Goal: Task Accomplishment & Management: Manage account settings

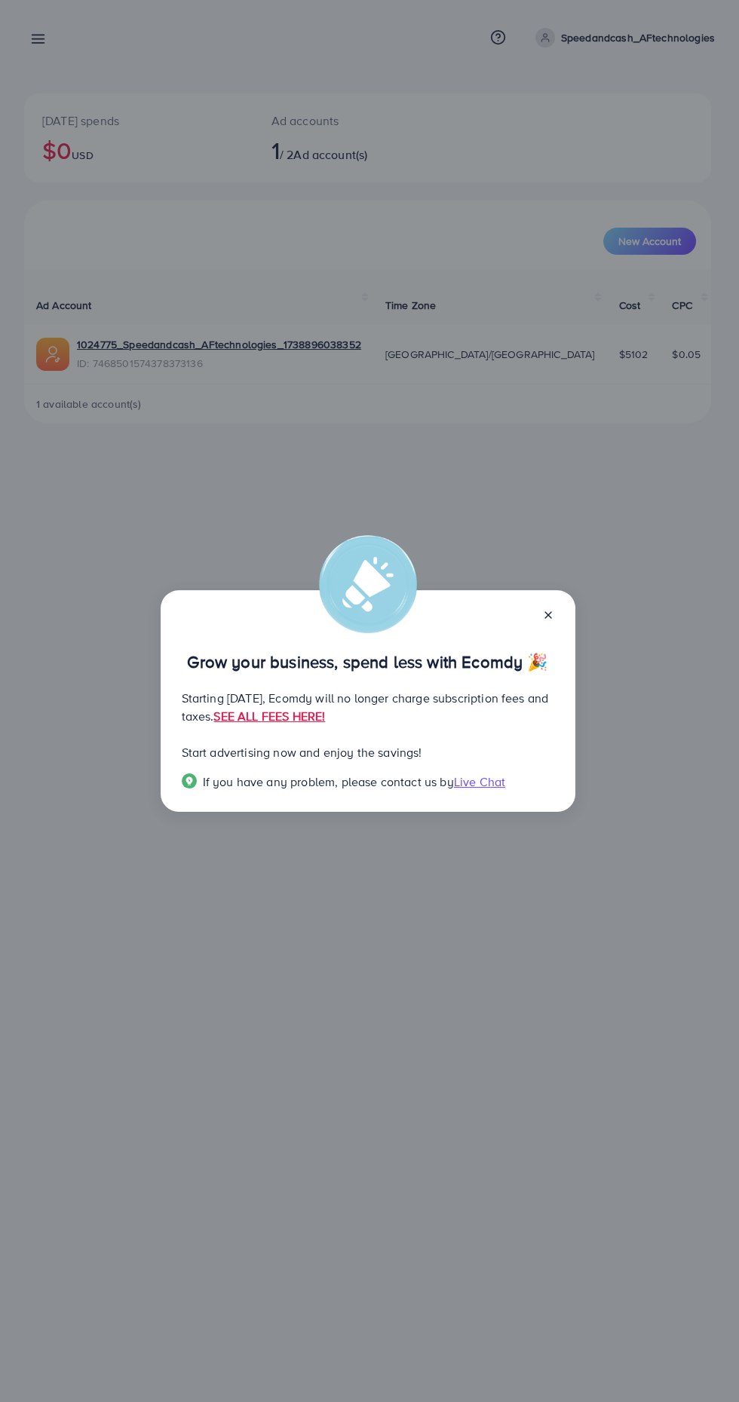
click at [550, 614] on icon at bounding box center [548, 615] width 12 height 12
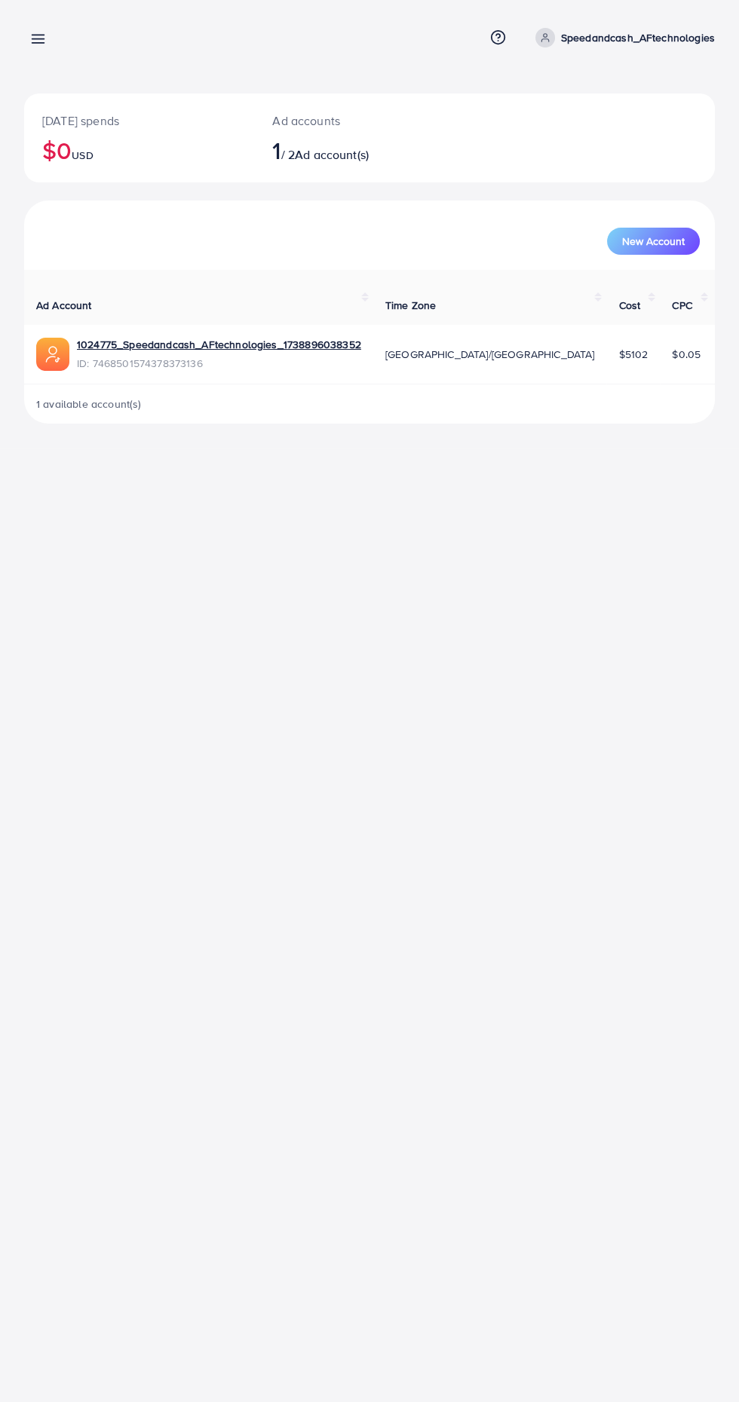
click at [43, 66] on div "[DATE] spends $0 USD Ad accounts 1 / 2 Ad account(s) New Account Ad Account Tim…" at bounding box center [369, 224] width 739 height 448
click at [30, 44] on icon at bounding box center [38, 39] width 16 height 16
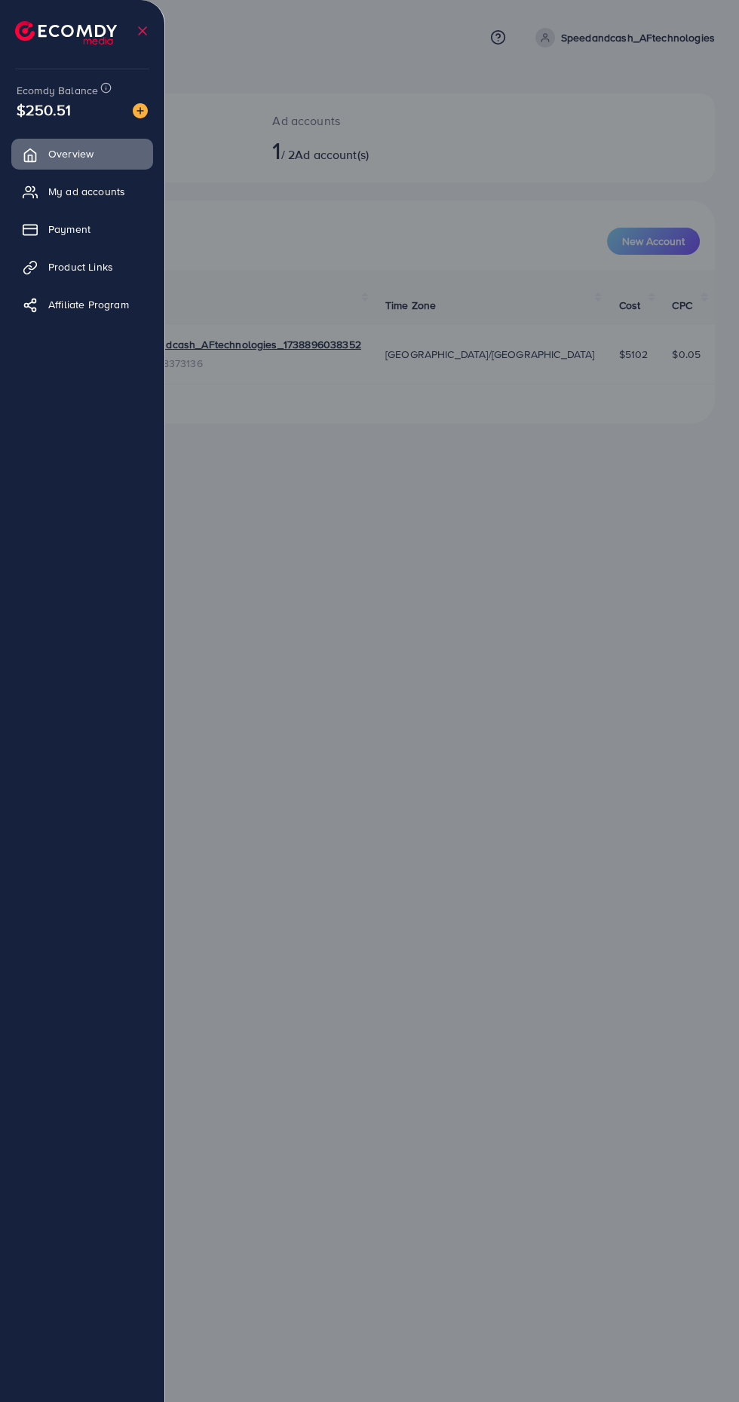
click at [125, 193] on span "My ad accounts" at bounding box center [86, 191] width 77 height 15
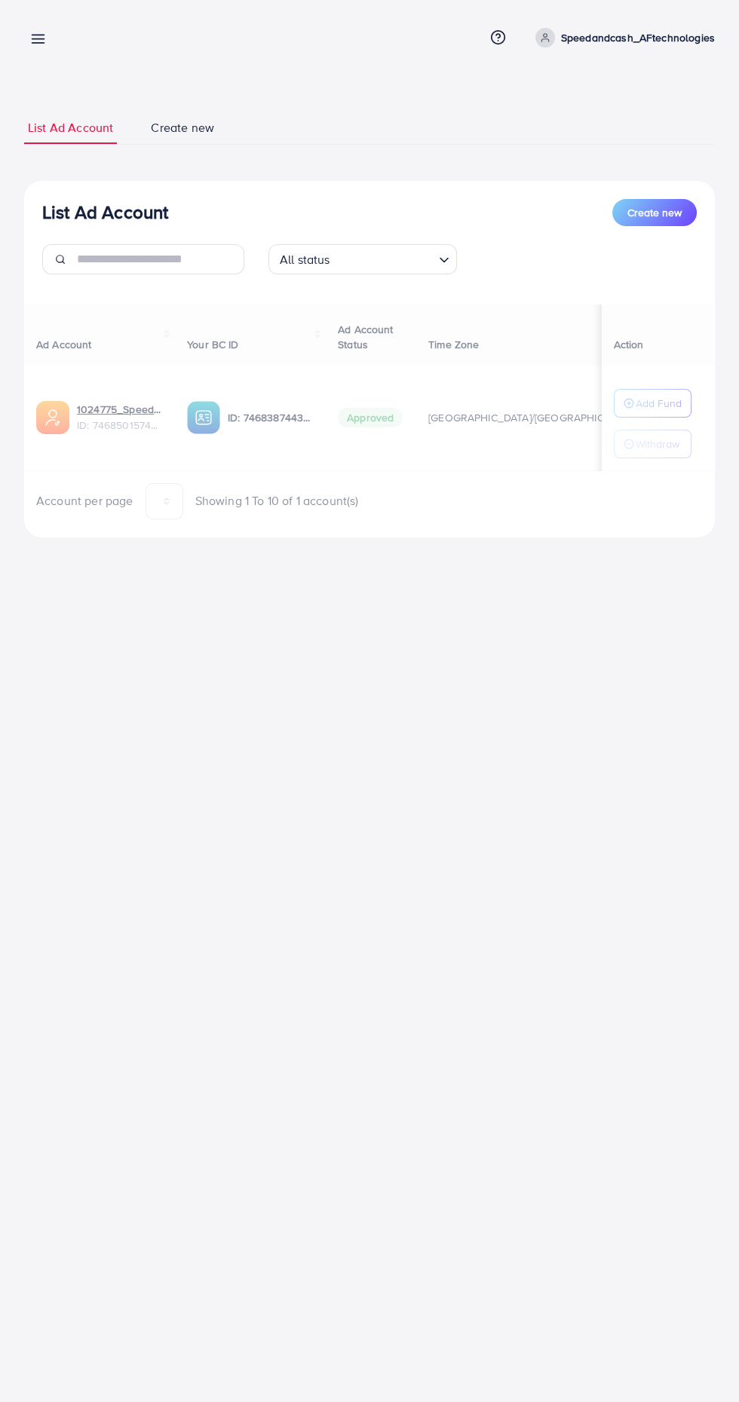
click at [646, 415] on button "Add Fund" at bounding box center [653, 403] width 78 height 29
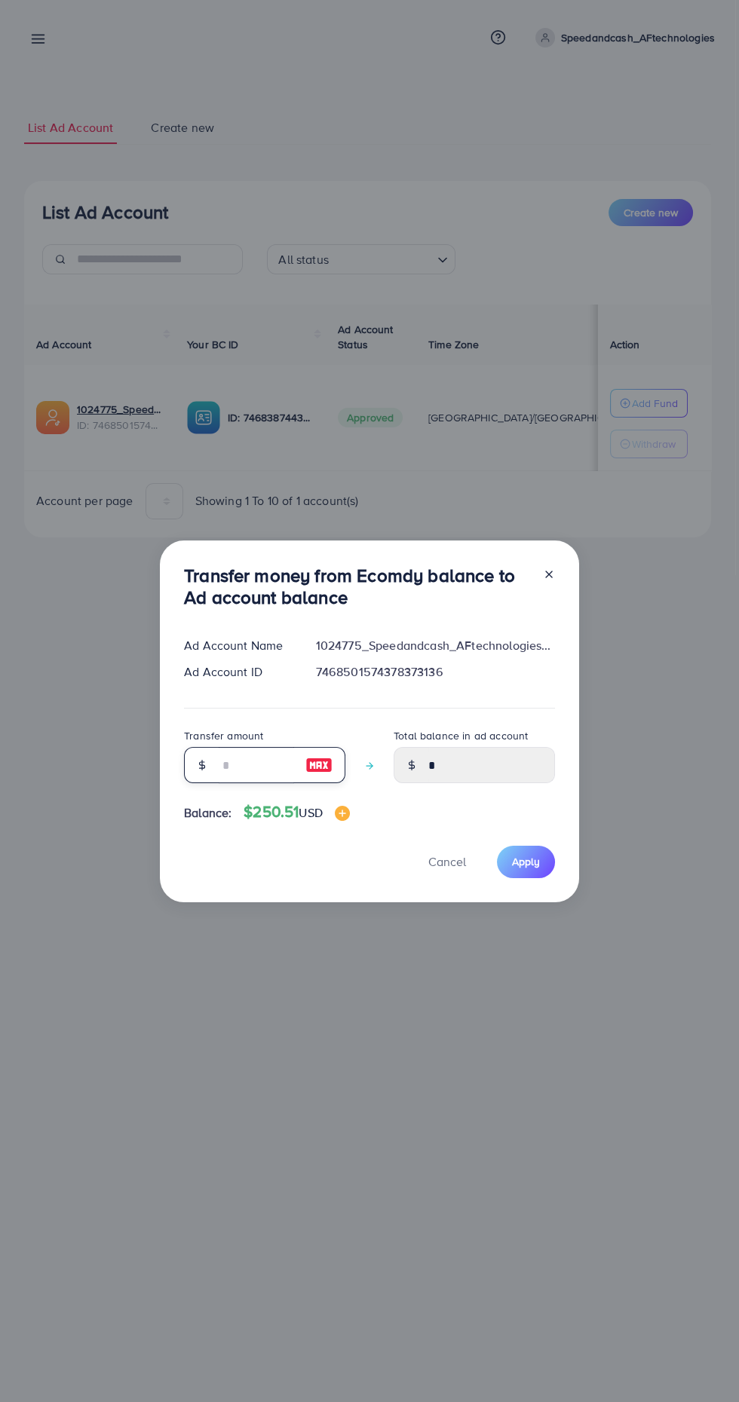
click at [269, 756] on input "number" at bounding box center [256, 765] width 75 height 36
